Goal: Find contact information: Find contact information

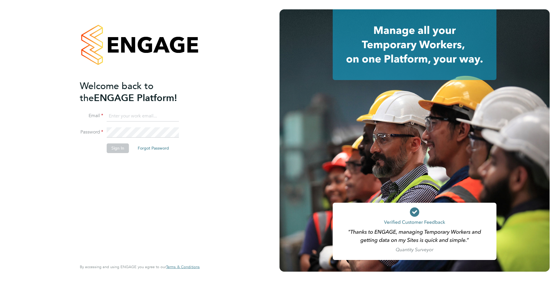
type input "[EMAIL_ADDRESS][PERSON_NAME][DOMAIN_NAME]"
click at [122, 145] on button "Sign In" at bounding box center [118, 148] width 22 height 9
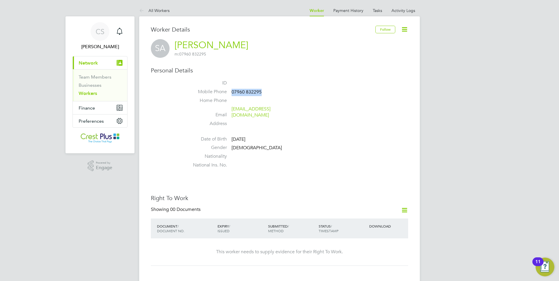
drag, startPoint x: 264, startPoint y: 92, endPoint x: 231, endPoint y: 91, distance: 32.2
click at [231, 91] on li "Mobile Phone 07960 832295" at bounding box center [297, 93] width 222 height 9
drag, startPoint x: 231, startPoint y: 91, endPoint x: 236, endPoint y: 92, distance: 4.7
copy span "07960 832295"
